Goal: Navigation & Orientation: Find specific page/section

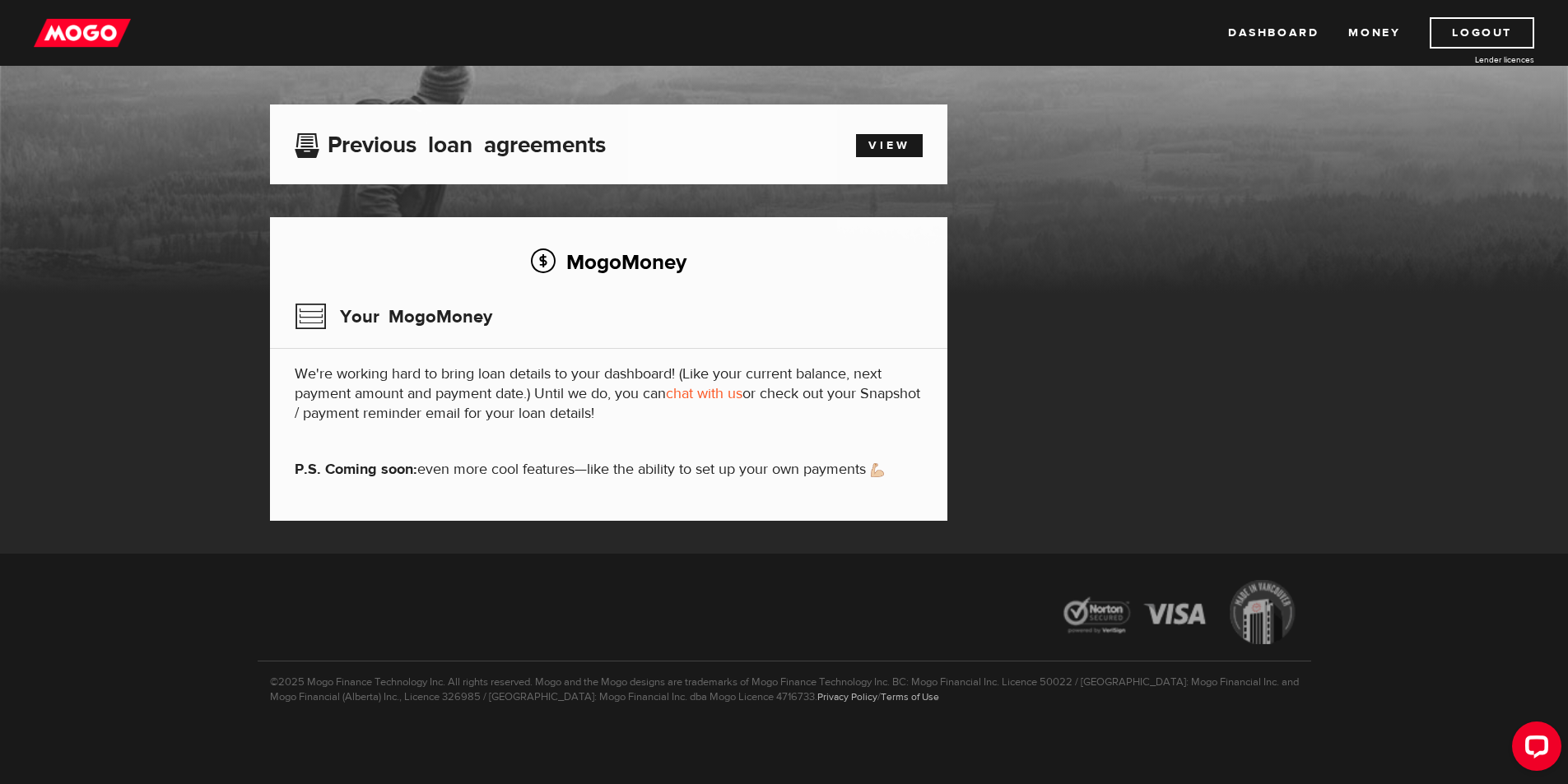
scroll to position [76, 0]
click at [684, 393] on link "chat with us" at bounding box center [704, 393] width 77 height 19
click at [1281, 27] on link "Dashboard" at bounding box center [1273, 33] width 91 height 31
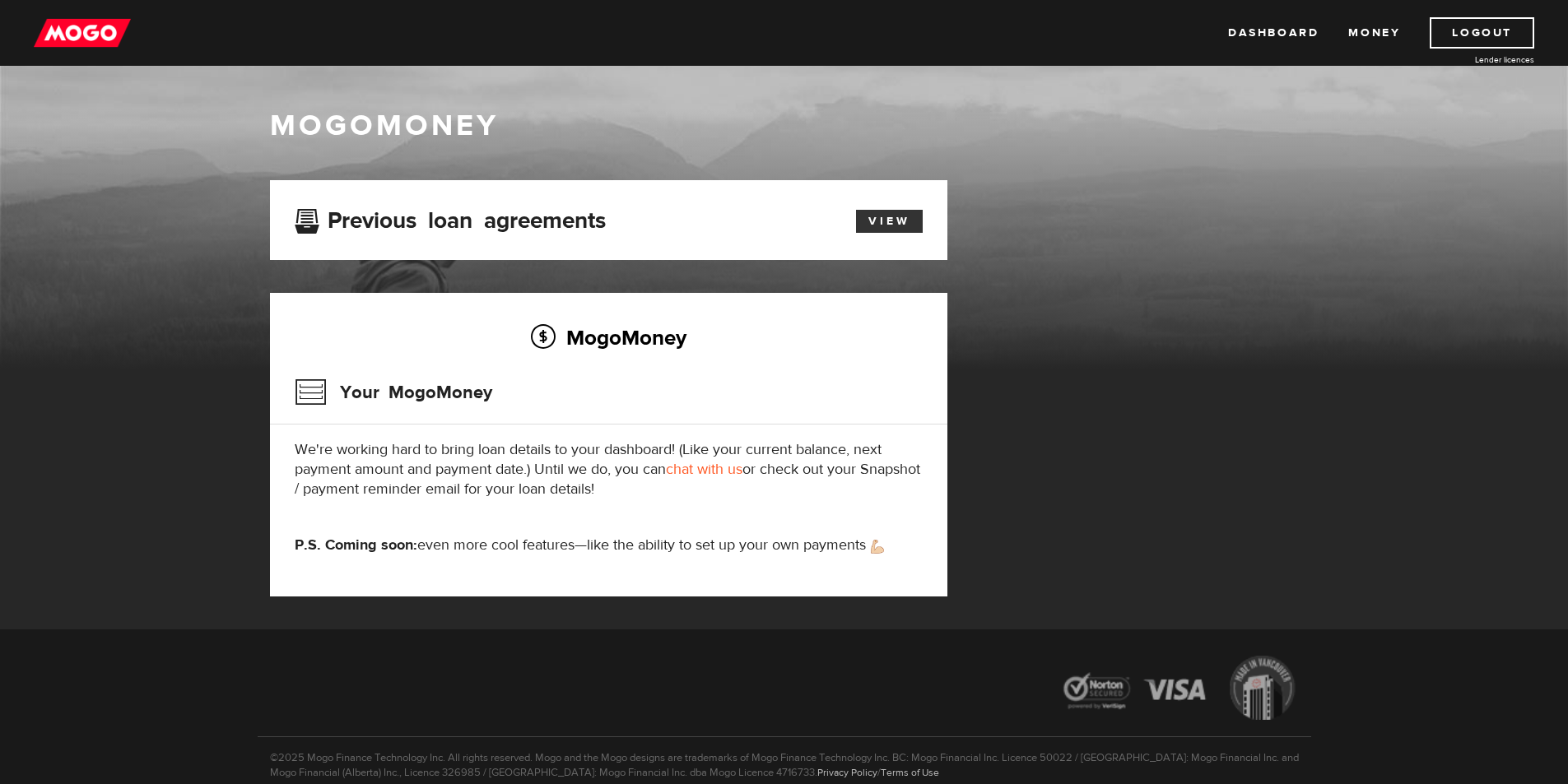
click at [878, 216] on link "View" at bounding box center [889, 221] width 66 height 23
